Goal: Task Accomplishment & Management: Use online tool/utility

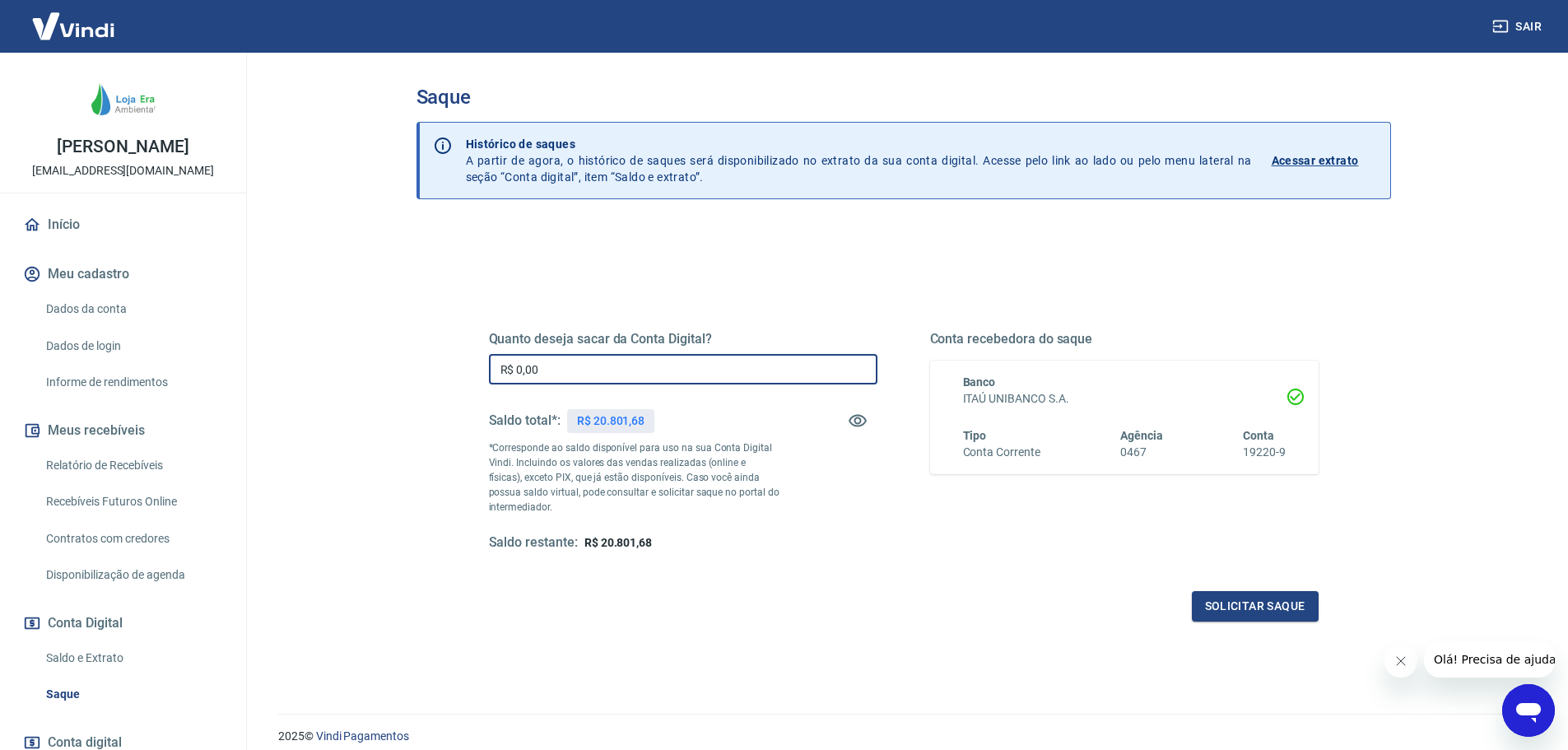
drag, startPoint x: 543, startPoint y: 366, endPoint x: 474, endPoint y: 375, distance: 69.6
click at [474, 375] on div "Quanto deseja sacar da Conta Digital? R$ 0,00 ​ Saldo total*: R$ 20.801,68 *Cor…" at bounding box center [904, 449] width 870 height 383
click at [554, 366] on input "R$ 0,00" at bounding box center [684, 369] width 389 height 31
drag, startPoint x: 565, startPoint y: 368, endPoint x: 532, endPoint y: 367, distance: 33.0
click at [532, 367] on input "R$ 18.000,00" at bounding box center [684, 369] width 389 height 31
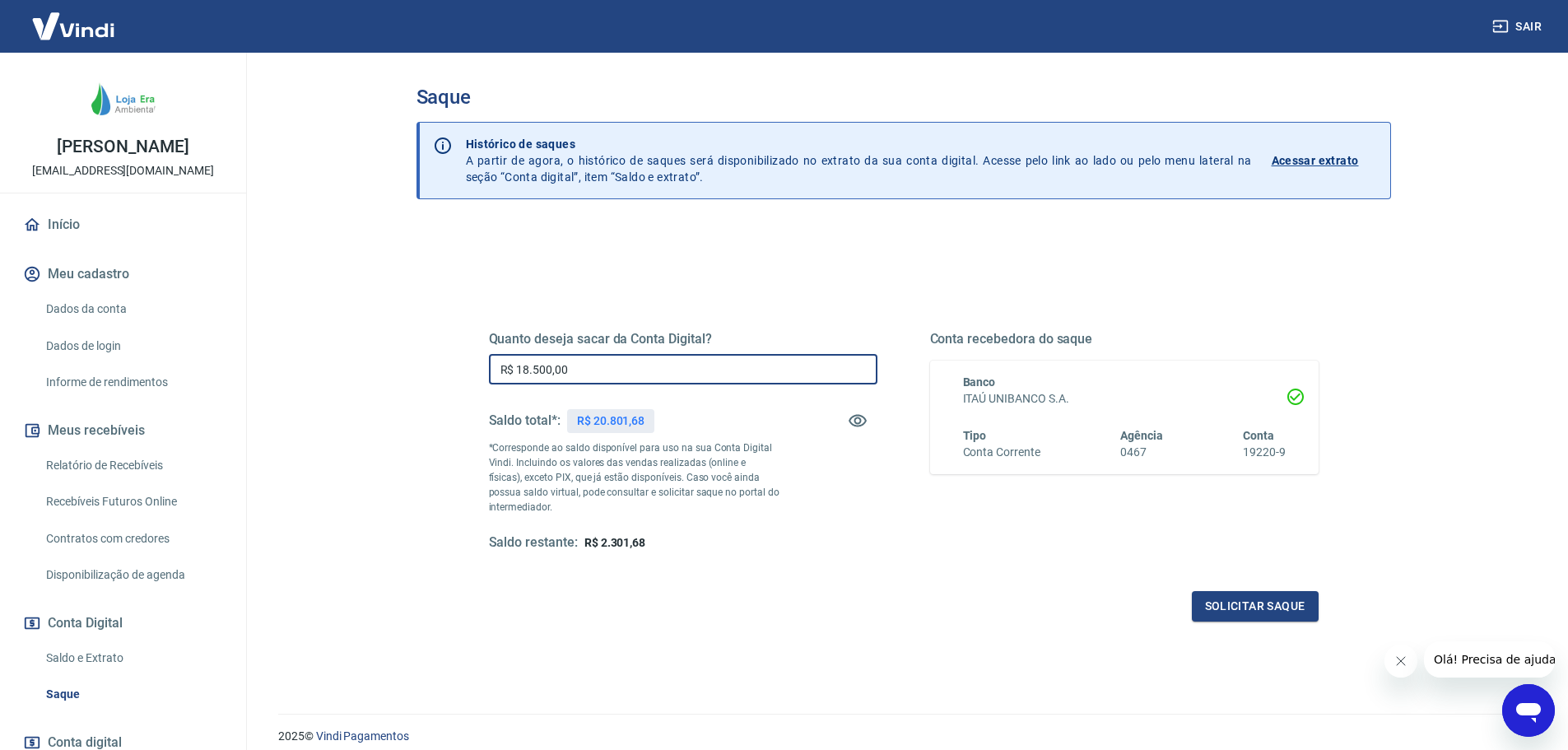
drag, startPoint x: 574, startPoint y: 370, endPoint x: 504, endPoint y: 375, distance: 70.2
click at [504, 375] on input "R$ 18.500,00" at bounding box center [684, 369] width 389 height 31
type input "R$ 19.000,00"
click at [1233, 605] on button "Solicitar saque" at bounding box center [1255, 606] width 127 height 31
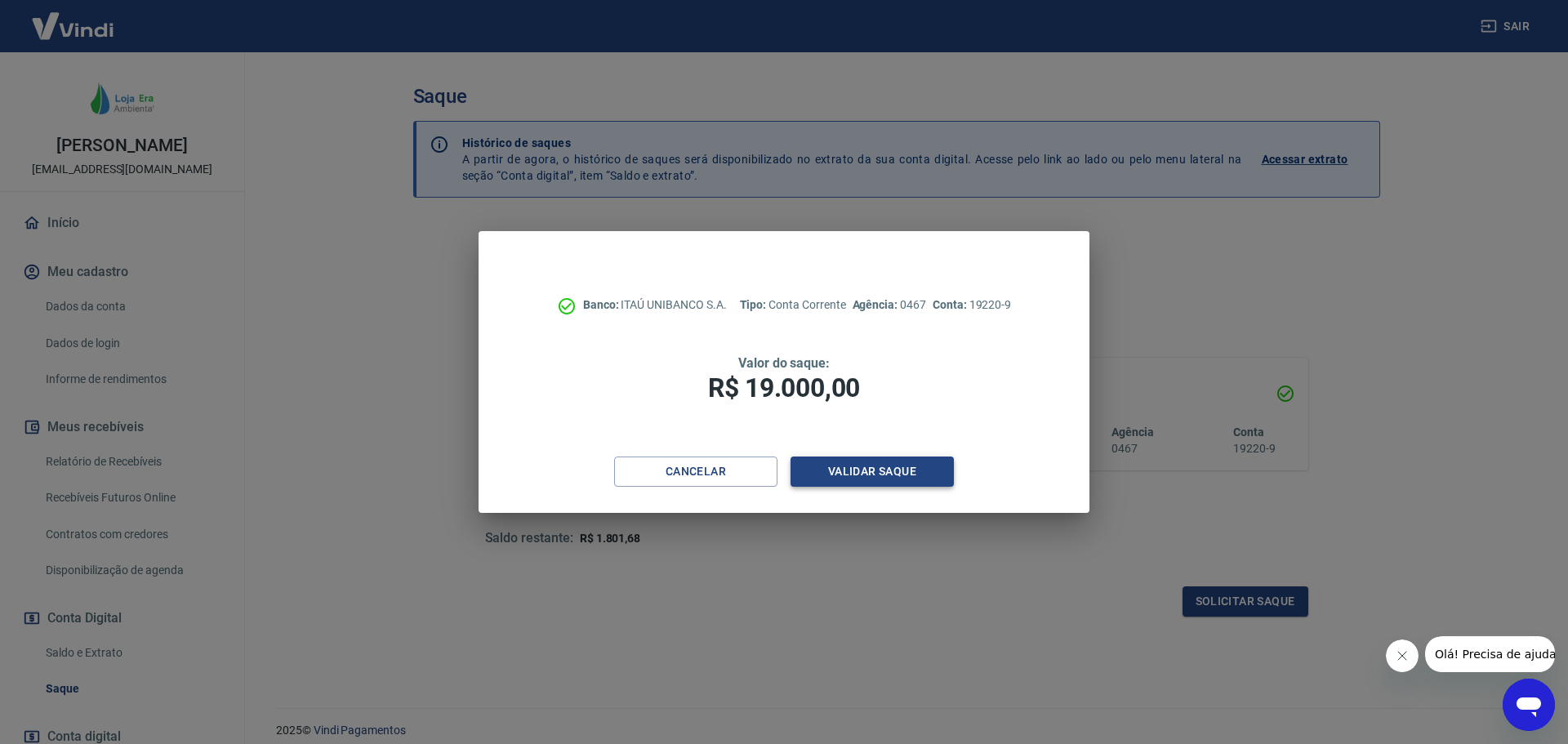
click at [856, 466] on button "Validar saque" at bounding box center [873, 471] width 163 height 30
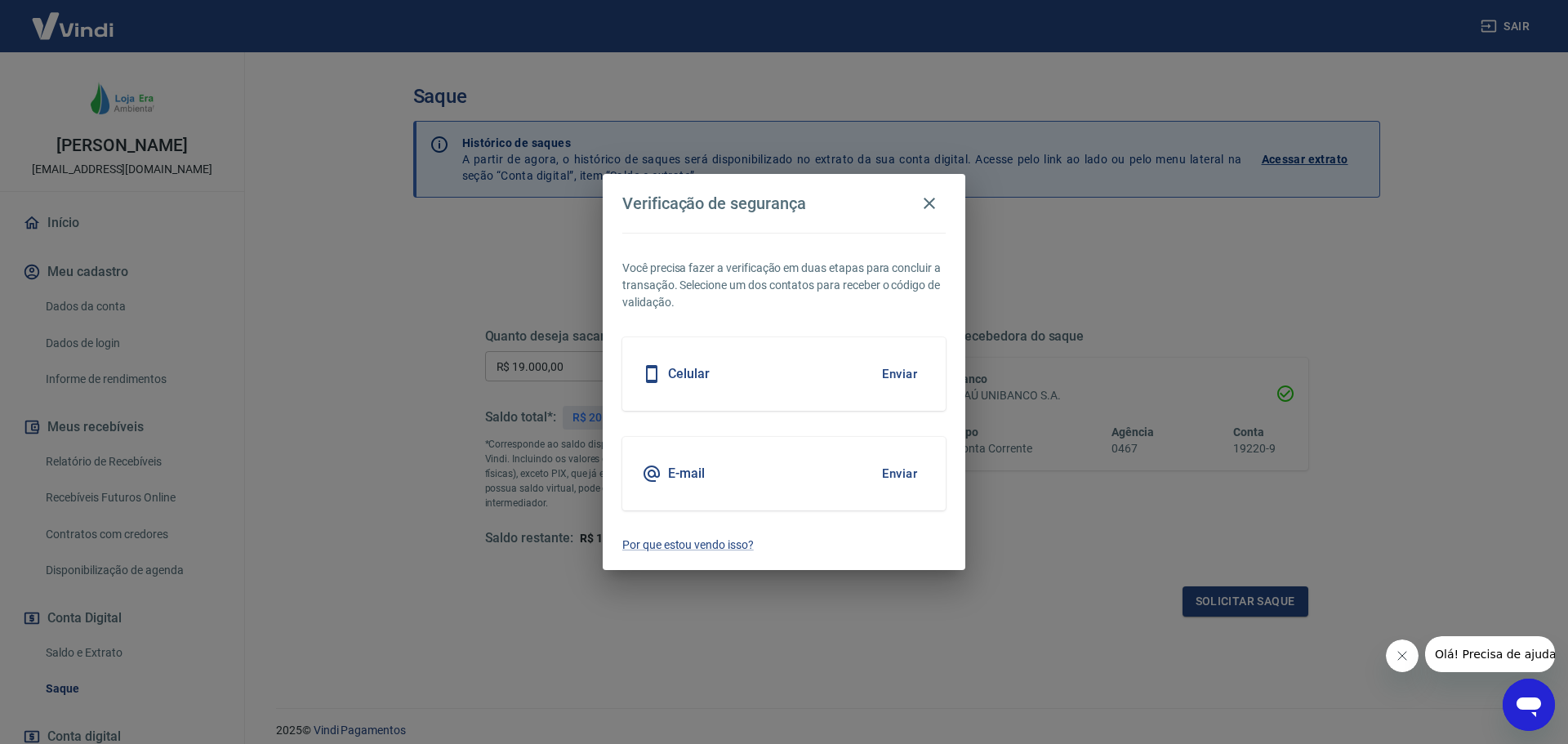
click at [900, 473] on button "Enviar" at bounding box center [900, 474] width 53 height 35
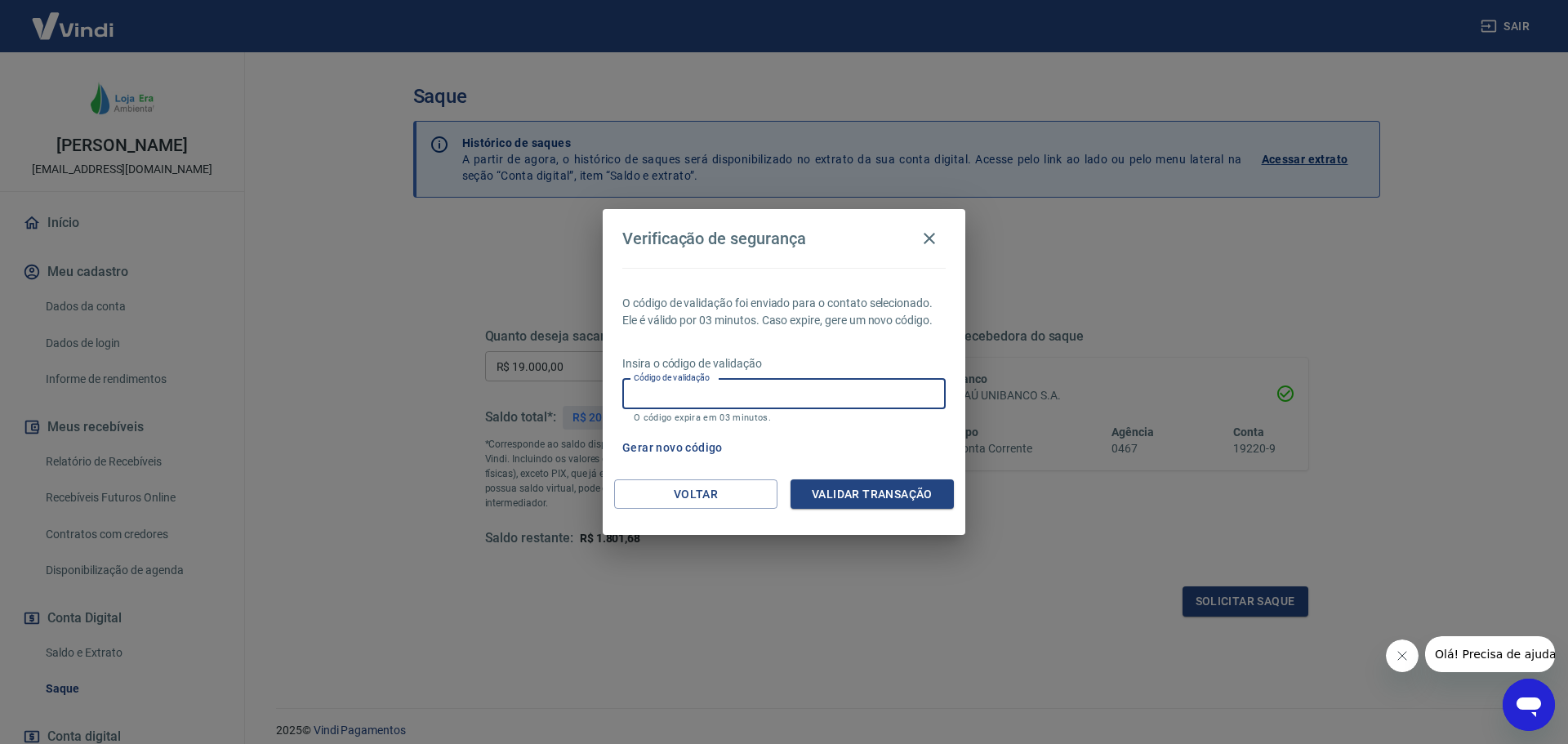
click at [759, 398] on input "Código de validação" at bounding box center [784, 394] width 324 height 30
type input "670229"
click at [888, 498] on button "Validar transação" at bounding box center [873, 494] width 163 height 30
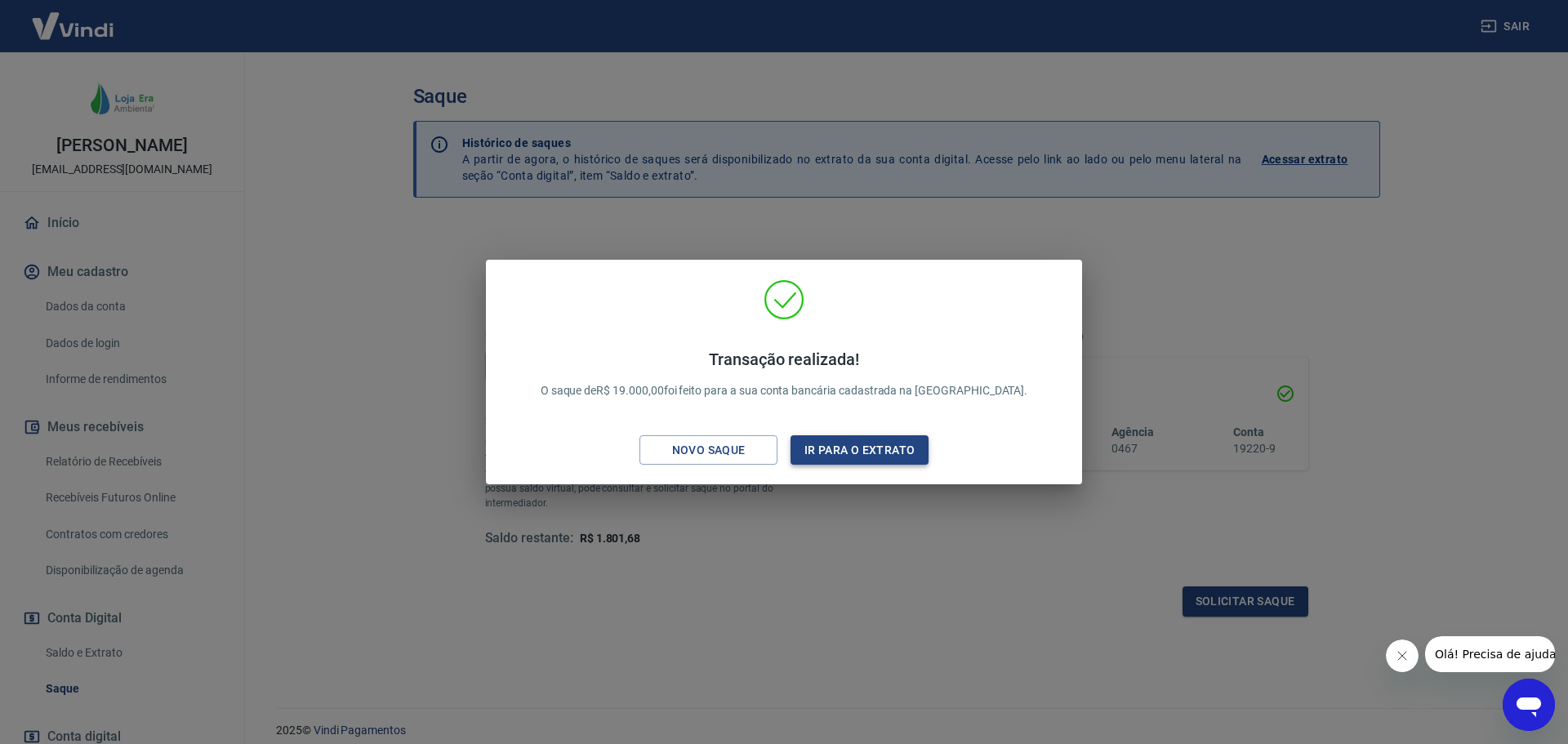
click at [861, 452] on button "Ir para o extrato" at bounding box center [860, 450] width 138 height 30
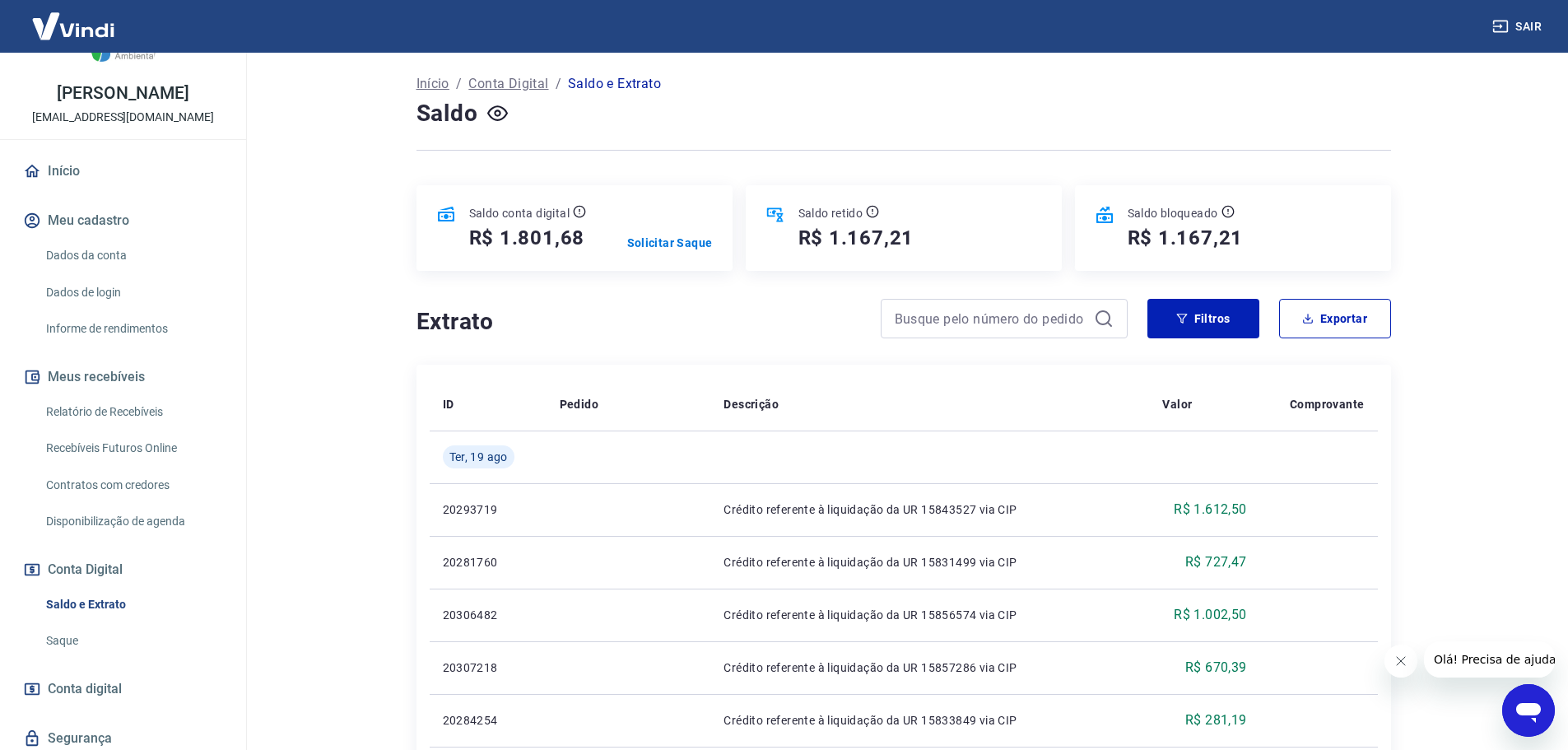
scroll to position [82, 0]
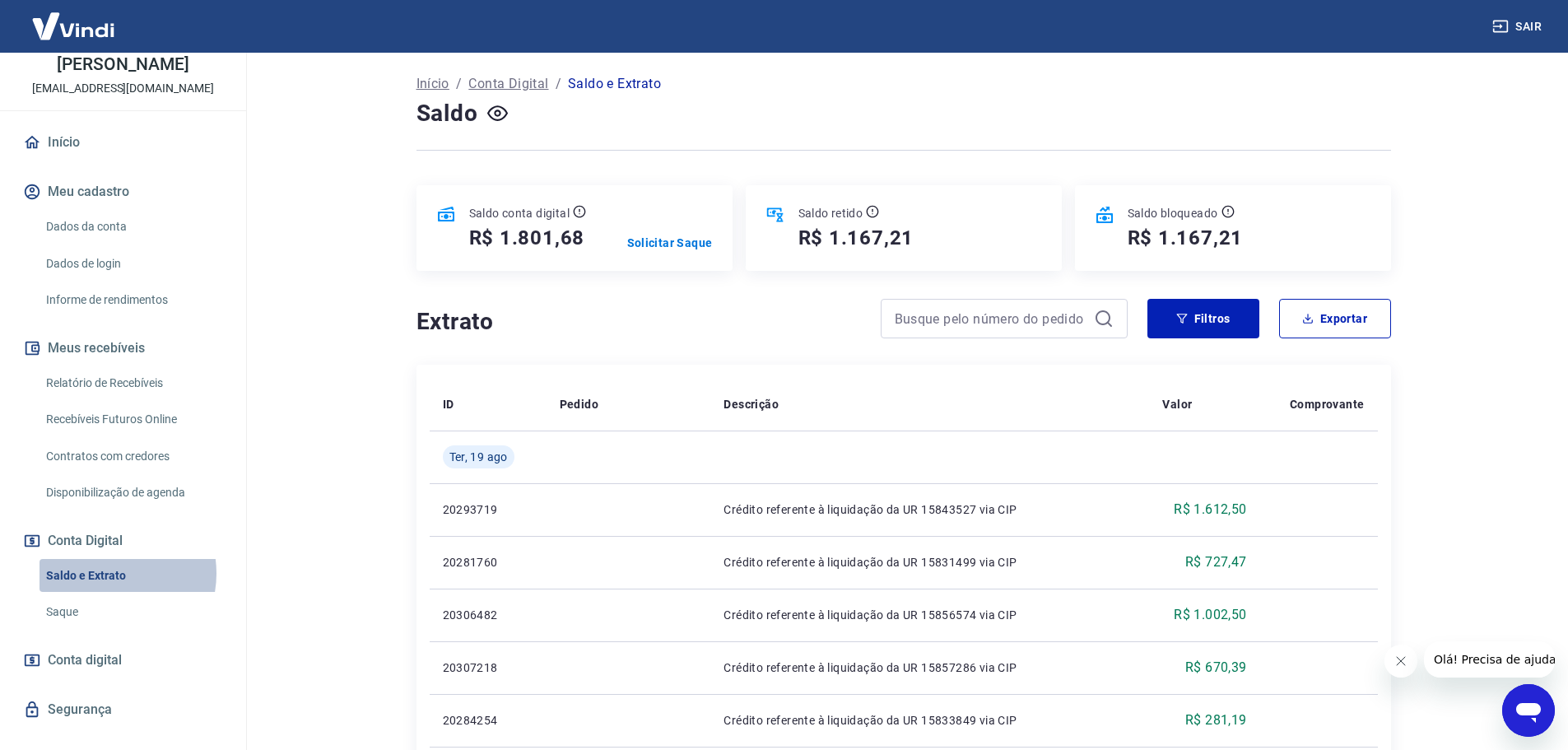
click at [110, 572] on link "Saldo e Extrato" at bounding box center [133, 576] width 187 height 34
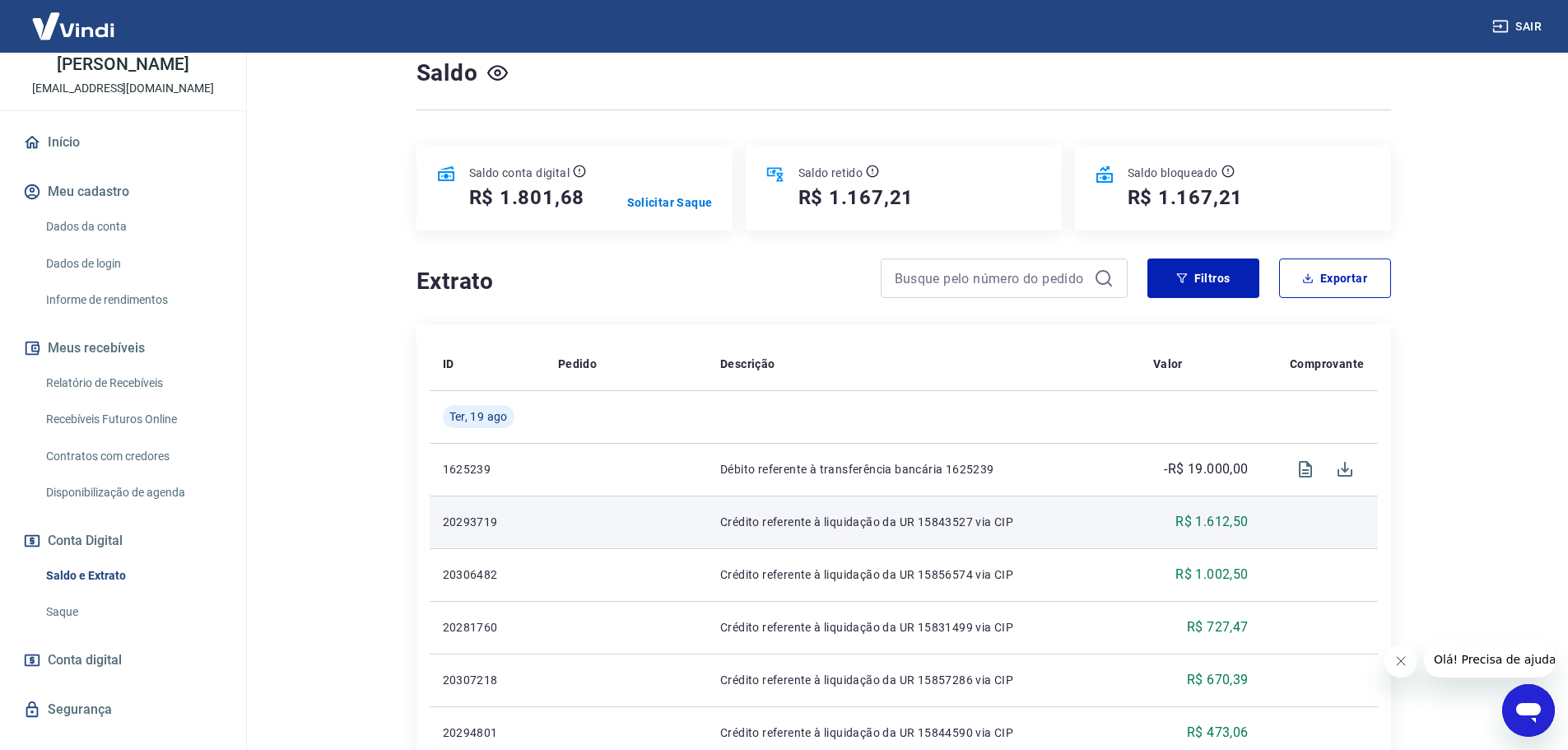
scroll to position [164, 0]
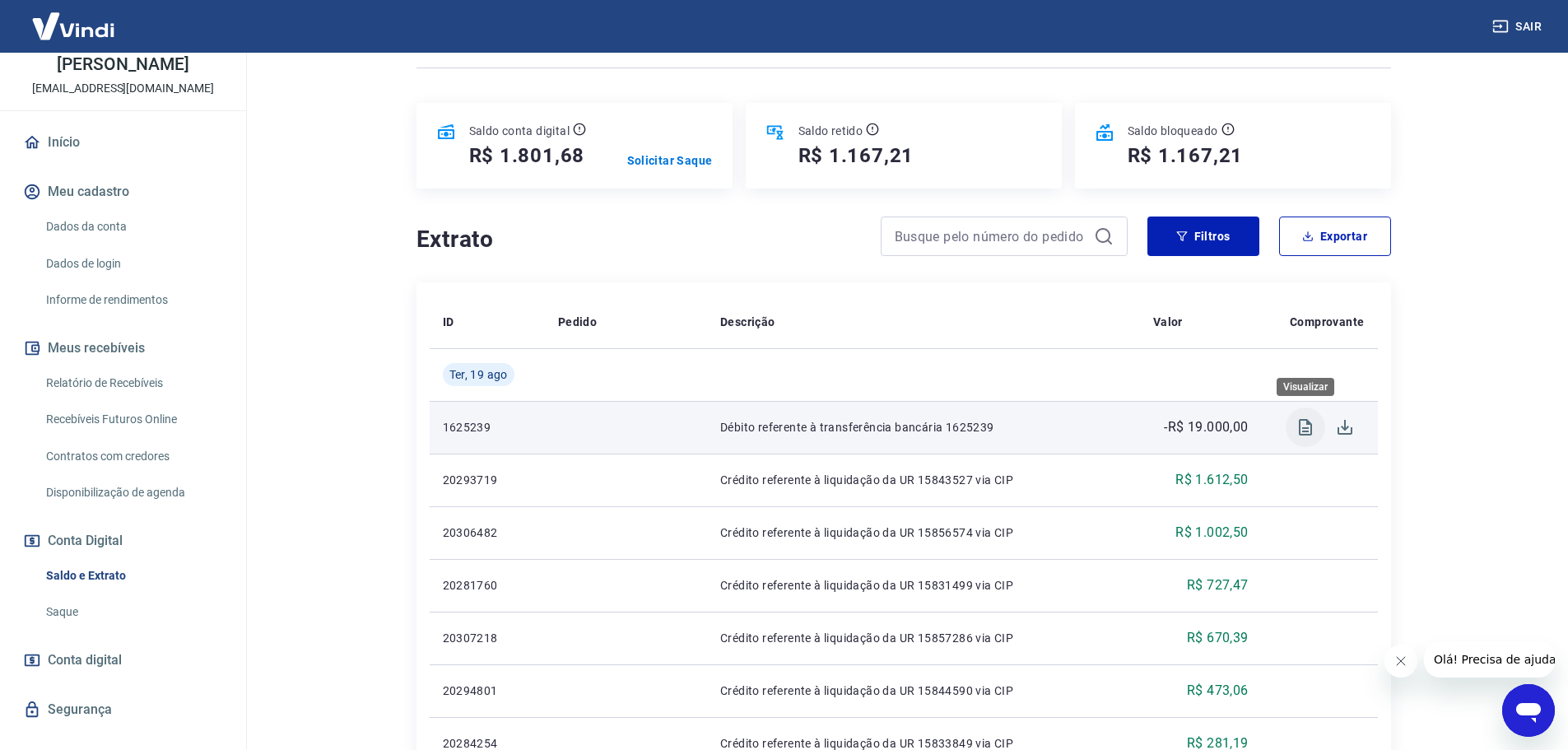
click at [1304, 425] on icon "Visualizar" at bounding box center [1306, 428] width 20 height 20
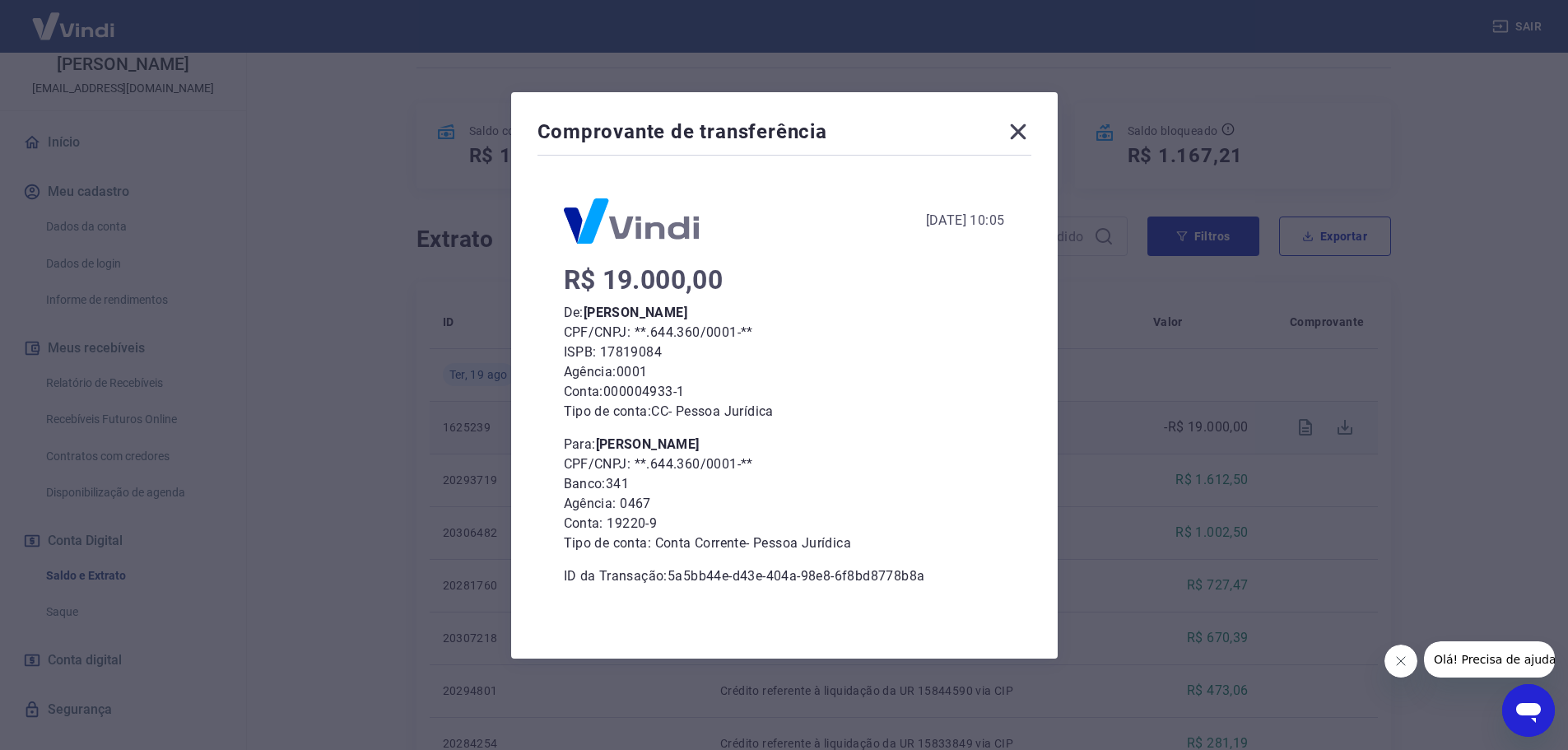
click at [1022, 137] on icon at bounding box center [1018, 132] width 27 height 27
